Goal: Information Seeking & Learning: Check status

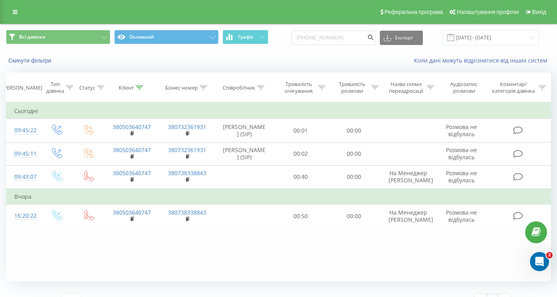
type input "[PHONE_NUMBER]"
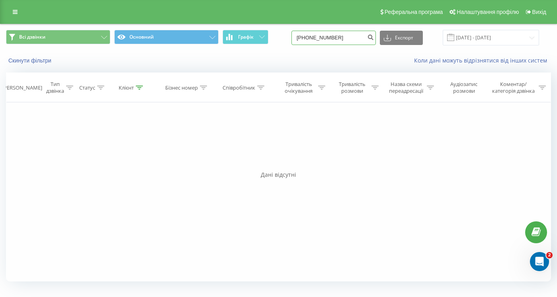
click at [326, 38] on input "[PHONE_NUMBER]" at bounding box center [334, 38] width 84 height 14
drag, startPoint x: 327, startPoint y: 38, endPoint x: 295, endPoint y: 38, distance: 31.9
click at [295, 38] on div "Всі дзвінки Основний Графік [PHONE_NUMBER] Експорт .csv .xls .xlsx [DATE] - [DA…" at bounding box center [278, 38] width 545 height 16
type input "0631331967"
